Goal: Information Seeking & Learning: Learn about a topic

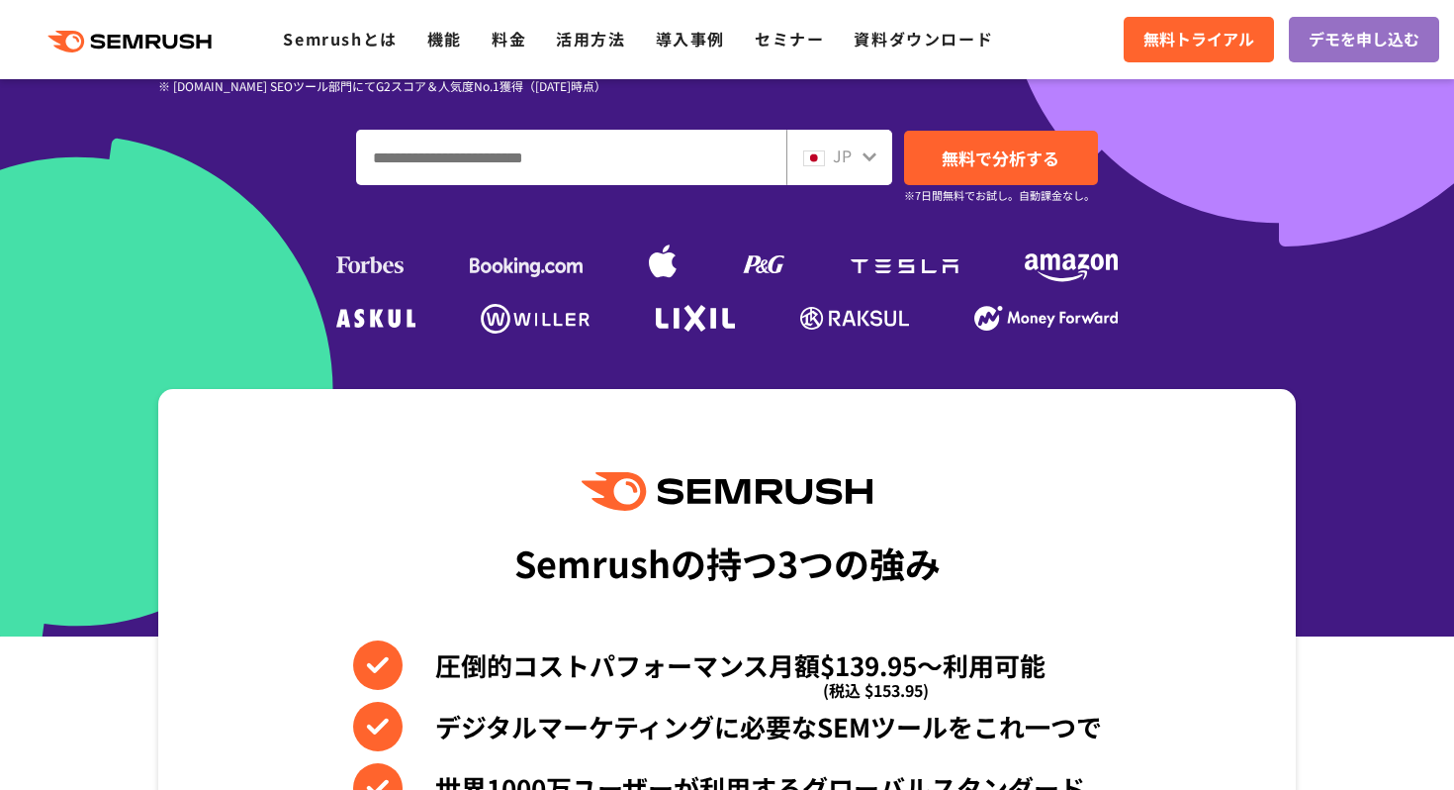
scroll to position [466, 0]
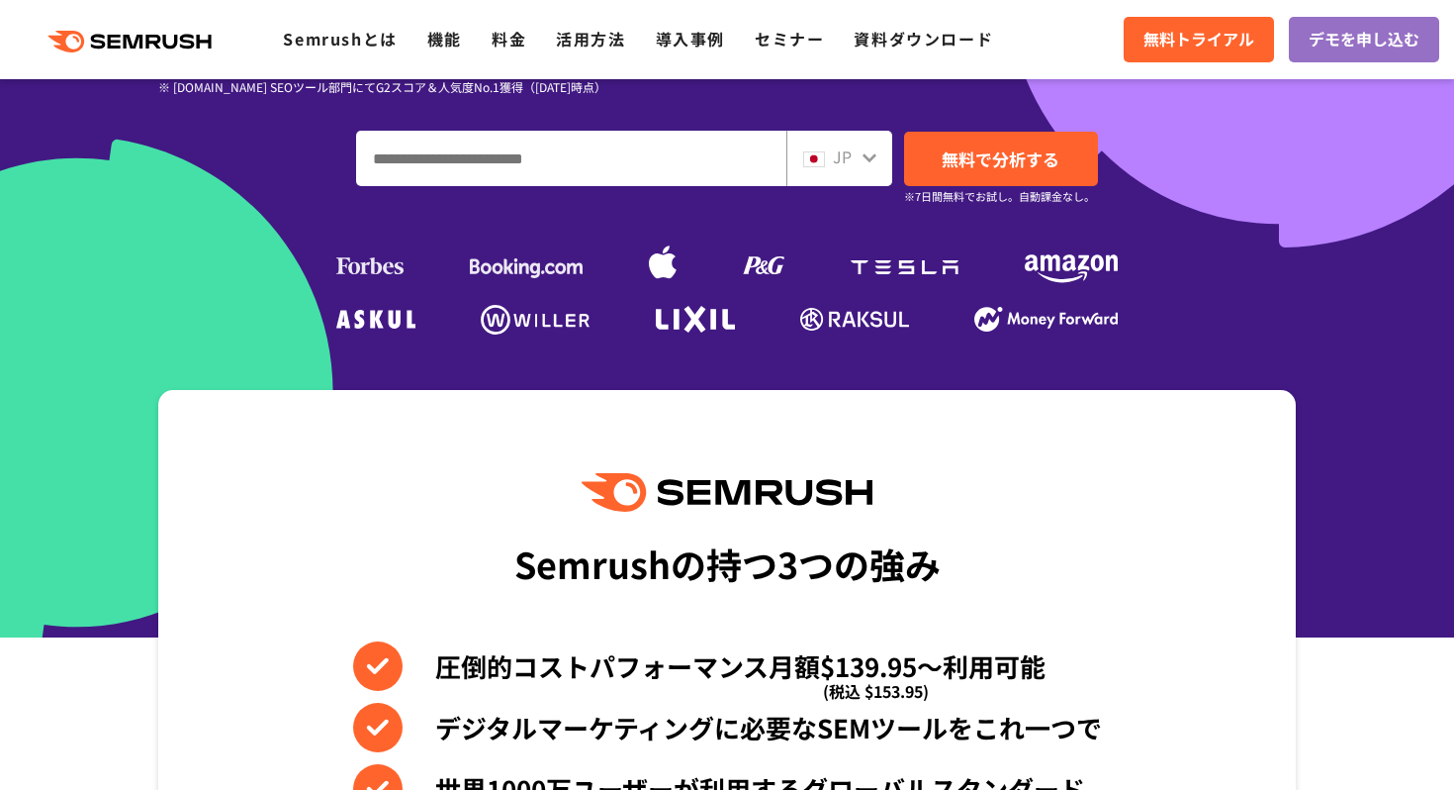
click at [491, 478] on div "Semrushの持つ3つの強み 圧倒的コストパフォーマンス月額$139.95〜利用可能 (税込 $153.95) デジタルマーケティングに必要なSEMツールを…" at bounding box center [727, 726] width 1138 height 672
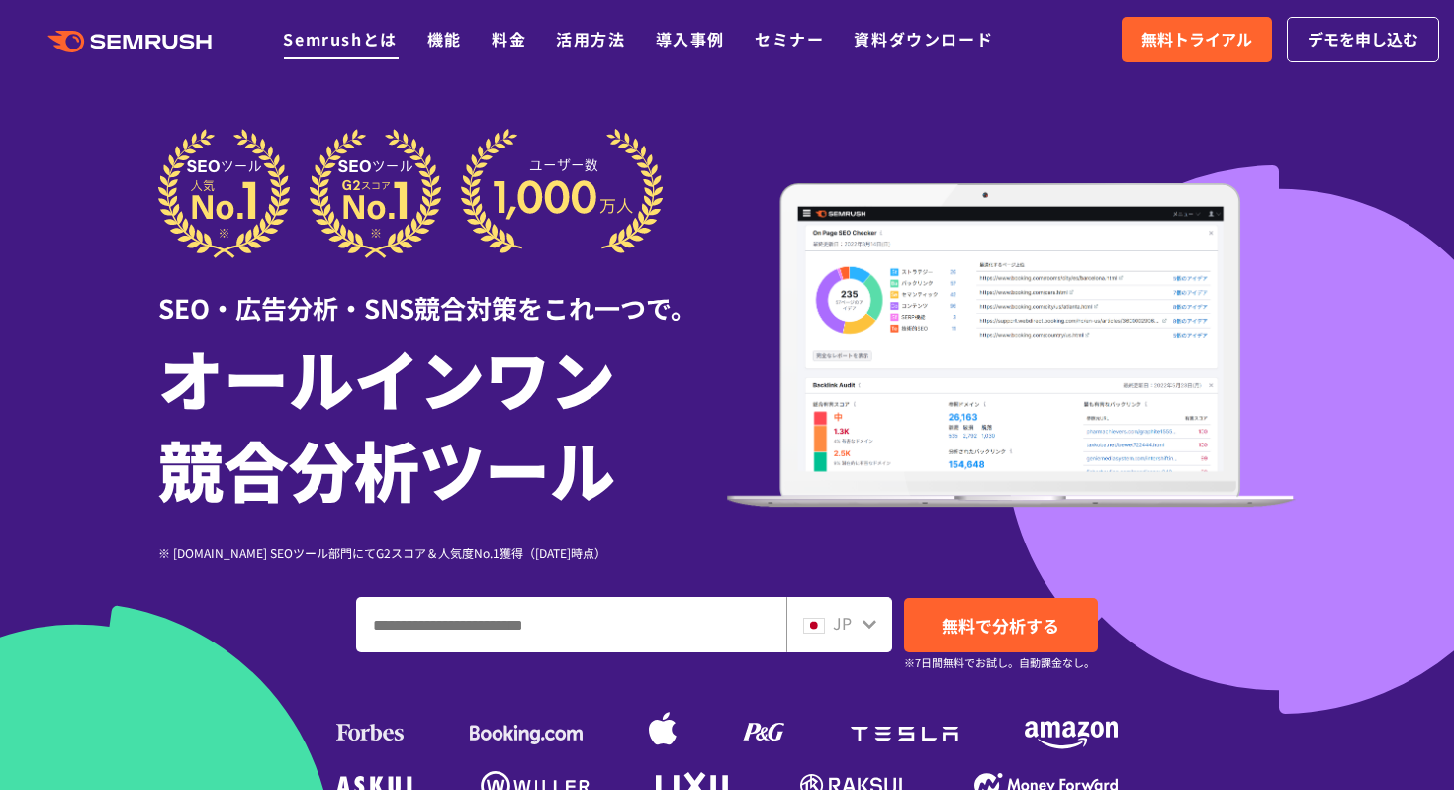
click at [371, 41] on link "Semrushとは" at bounding box center [340, 39] width 114 height 24
